Goal: Task Accomplishment & Management: Use online tool/utility

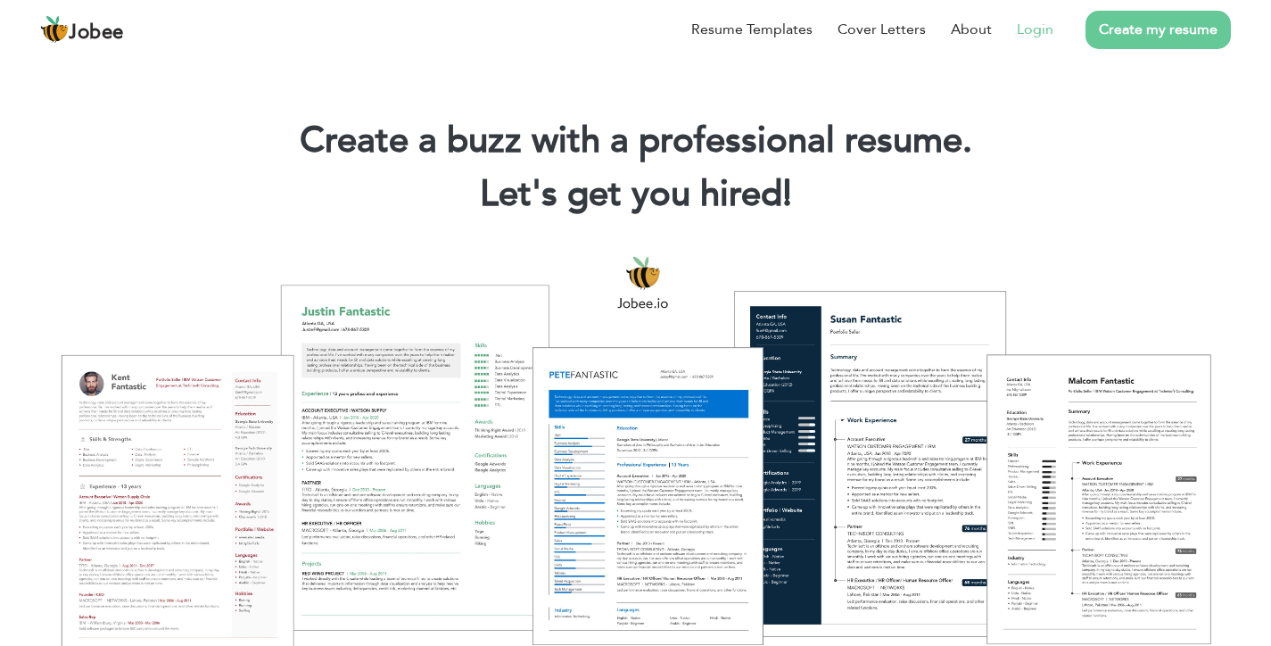
click at [1053, 40] on link "Login" at bounding box center [1035, 29] width 37 height 21
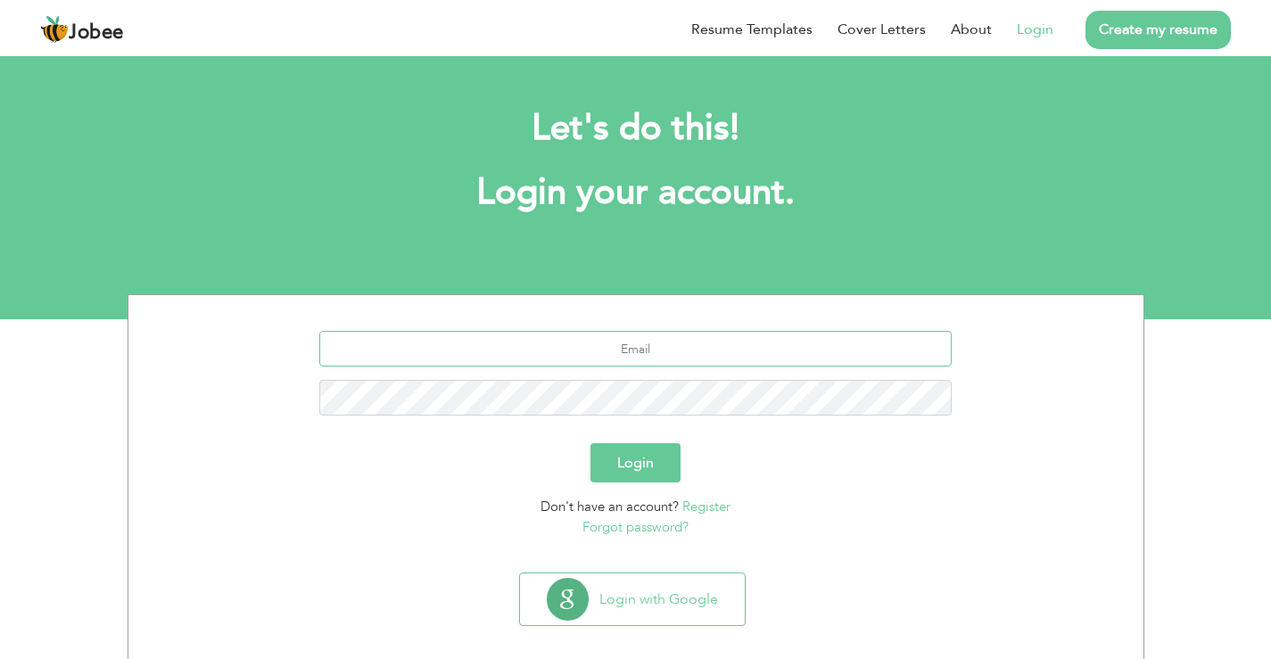
click at [624, 361] on input "text" at bounding box center [635, 349] width 632 height 36
click at [1045, 17] on li "Login" at bounding box center [1023, 29] width 62 height 46
click at [1043, 23] on link "Login" at bounding box center [1035, 29] width 37 height 21
click at [647, 358] on input "text" at bounding box center [635, 349] width 632 height 36
type input "ammarkhallid786@gmail.com"
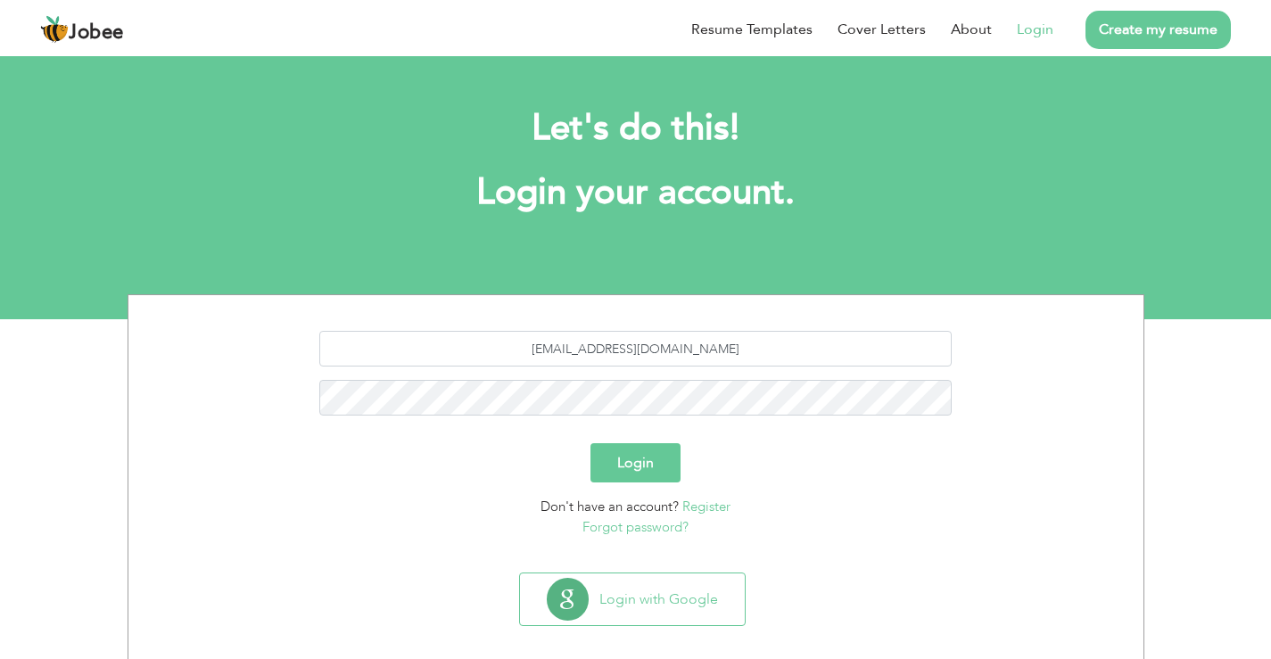
click at [650, 449] on button "Login" at bounding box center [635, 462] width 90 height 39
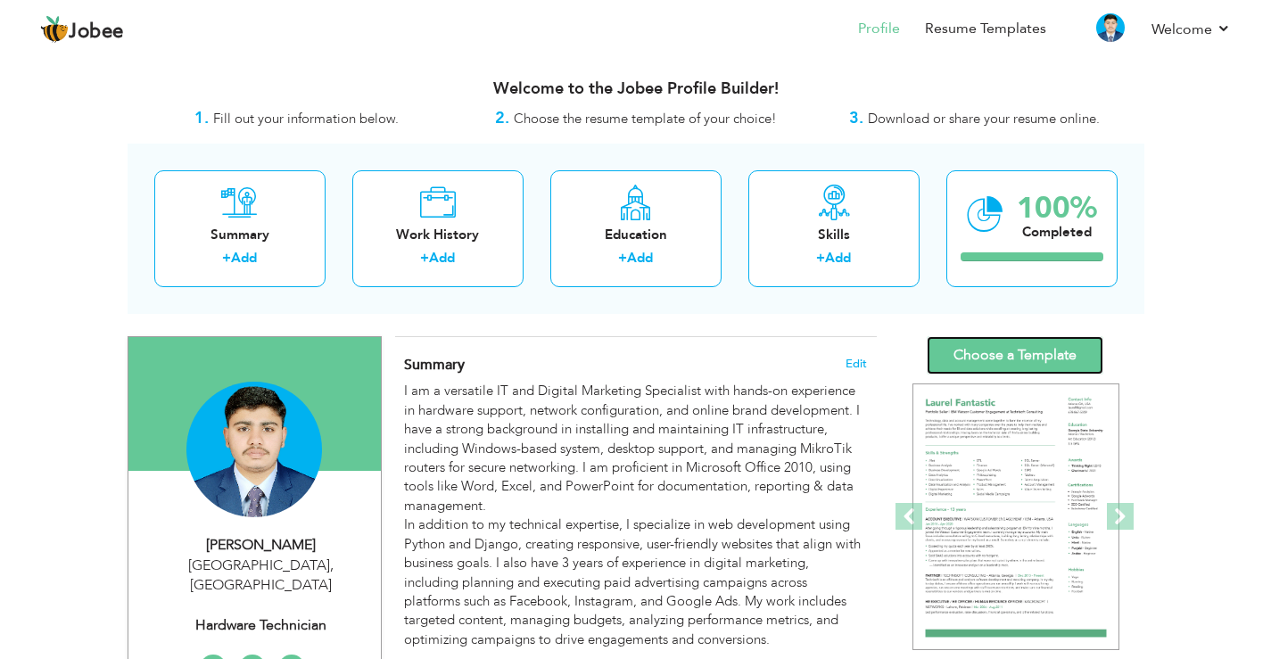
click at [1045, 350] on link "Choose a Template" at bounding box center [1015, 355] width 177 height 38
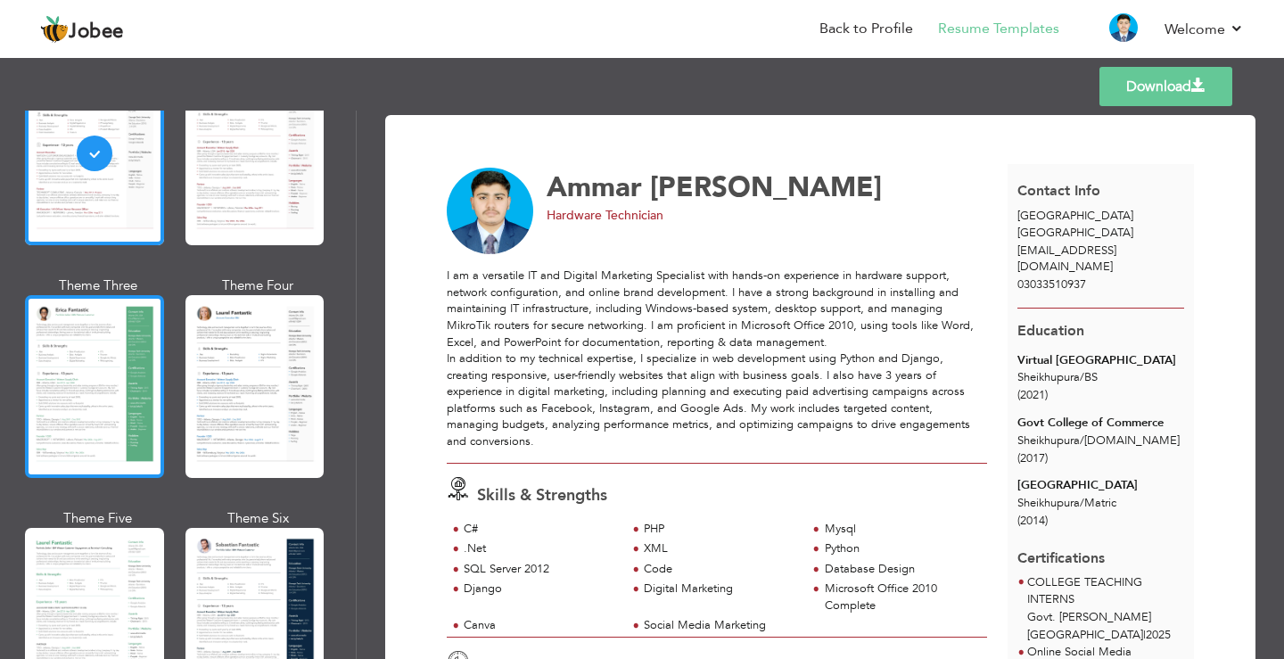
scroll to position [238, 0]
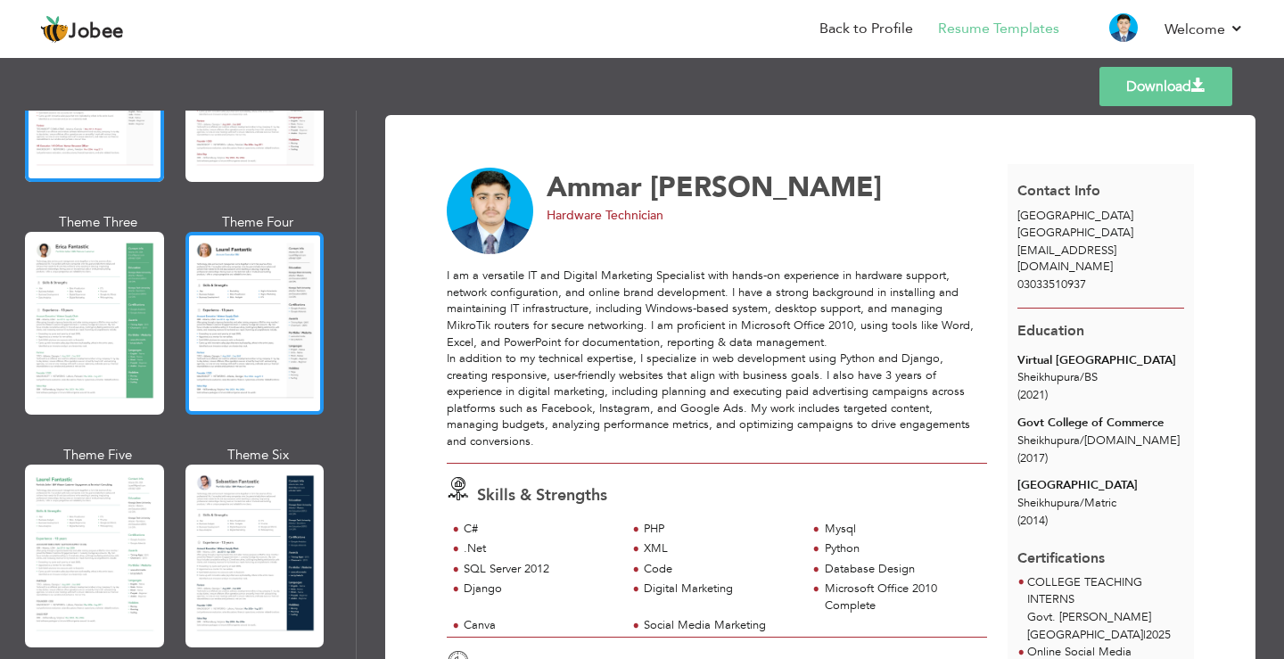
click at [258, 370] on div at bounding box center [254, 323] width 139 height 183
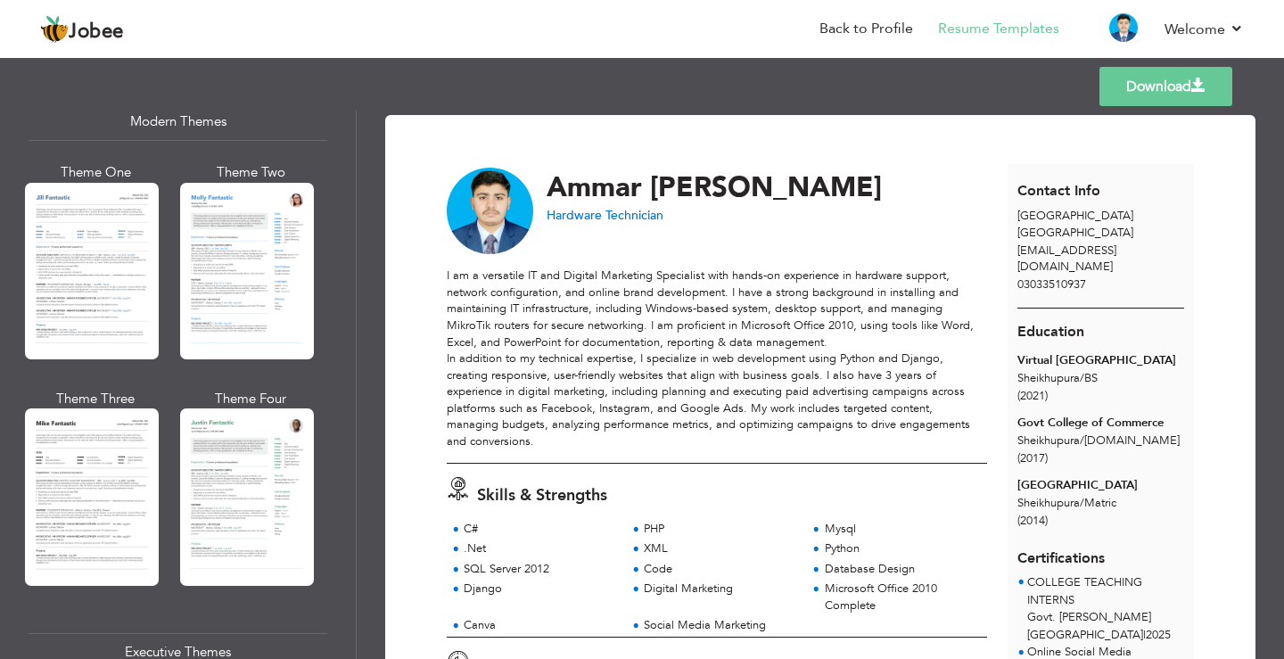
scroll to position [892, 0]
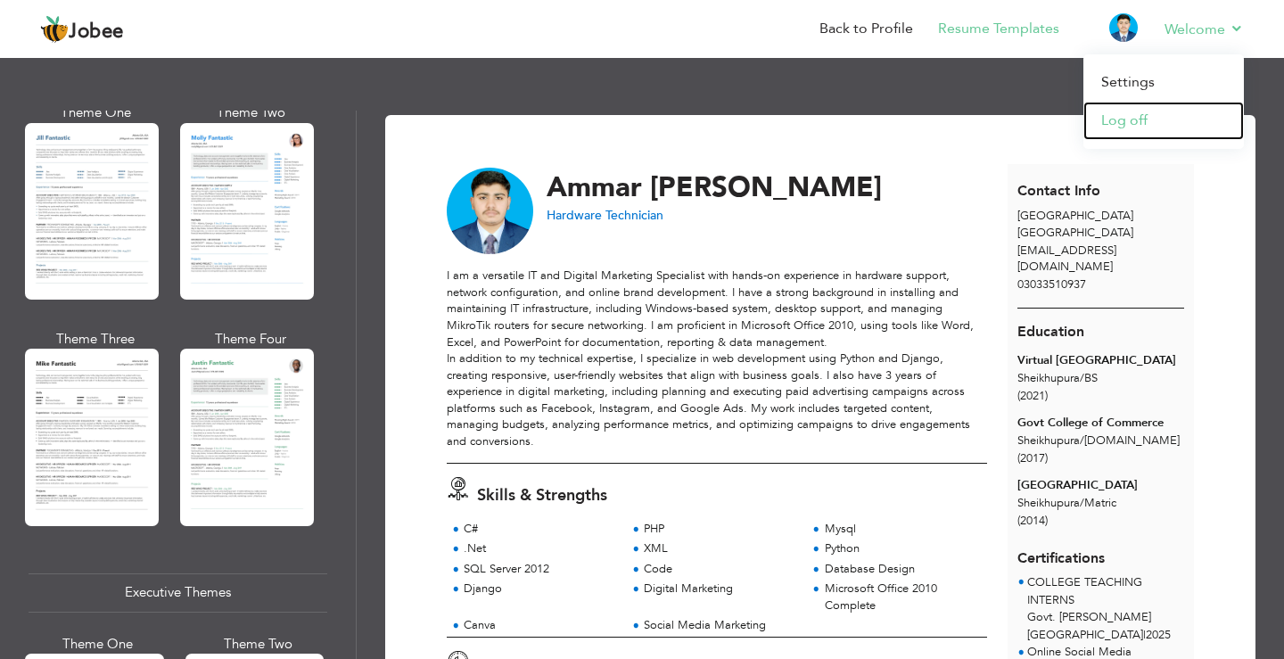
click at [1114, 111] on link "Log off" at bounding box center [1164, 121] width 161 height 38
